Goal: Task Accomplishment & Management: Use online tool/utility

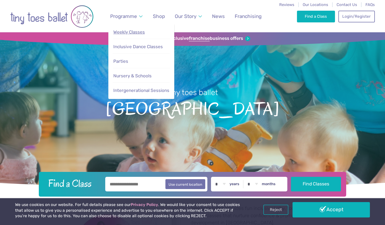
click at [133, 29] on link "Weekly Classes" at bounding box center [141, 32] width 57 height 11
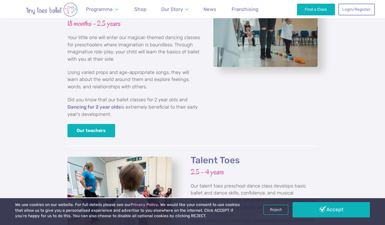
scroll to position [632, 0]
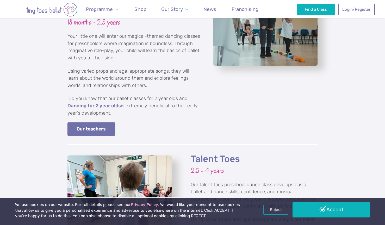
click at [96, 122] on link "Our teachers" at bounding box center [91, 128] width 48 height 13
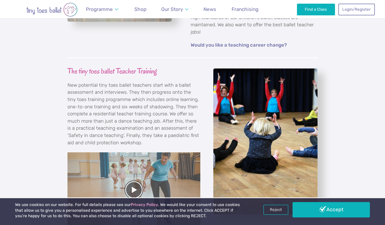
scroll to position [486, 0]
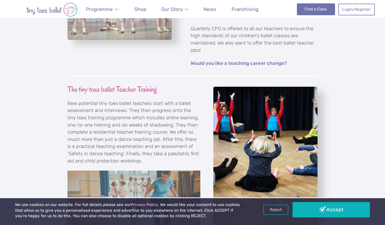
click at [319, 11] on link "Find a Class" at bounding box center [316, 8] width 38 height 11
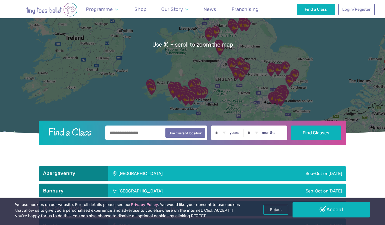
scroll to position [86, 0]
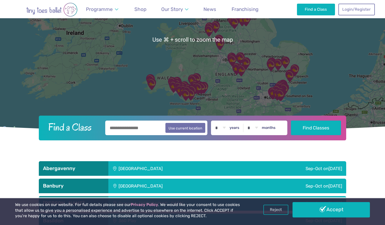
click at [141, 129] on input "text" at bounding box center [156, 128] width 102 height 15
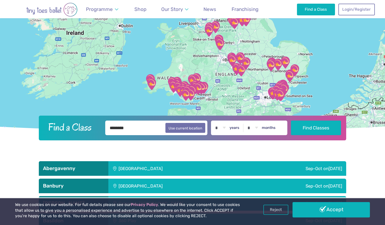
type input "********"
select select "*"
click at [318, 126] on button "Find Classes" at bounding box center [316, 127] width 50 height 15
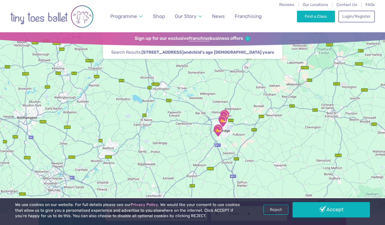
click at [260, 147] on div at bounding box center [192, 125] width 385 height 186
click at [223, 119] on img "St Matthew's Church" at bounding box center [222, 120] width 13 height 13
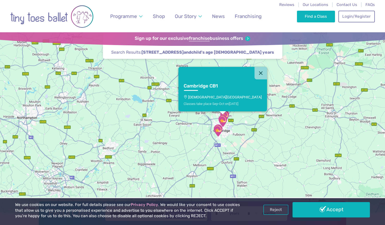
click at [218, 131] on img "Trumpington Village Hall" at bounding box center [218, 130] width 13 height 13
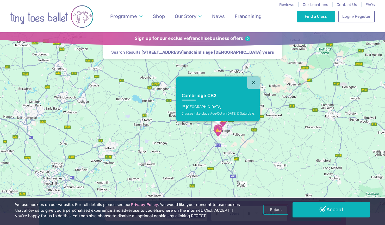
click at [209, 97] on h3 "Cambridge CB2" at bounding box center [214, 96] width 64 height 6
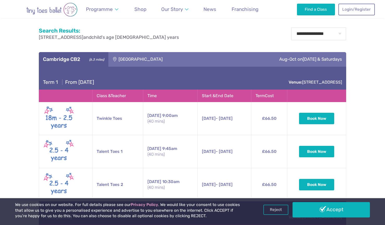
scroll to position [220, 0]
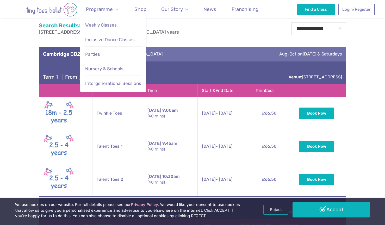
click at [98, 52] on span "Parties" at bounding box center [92, 54] width 15 height 5
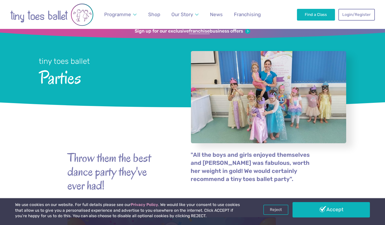
scroll to position [10, 0]
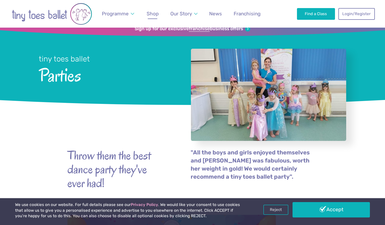
click at [152, 15] on span "Shop" at bounding box center [153, 14] width 12 height 6
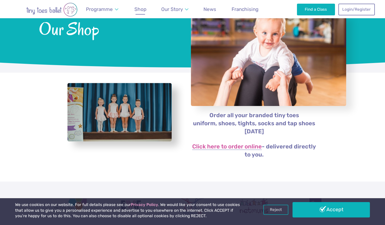
scroll to position [39, 0]
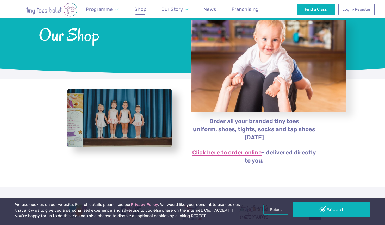
click at [214, 152] on link "Click here to order online" at bounding box center [227, 153] width 70 height 6
